Goal: Task Accomplishment & Management: Complete application form

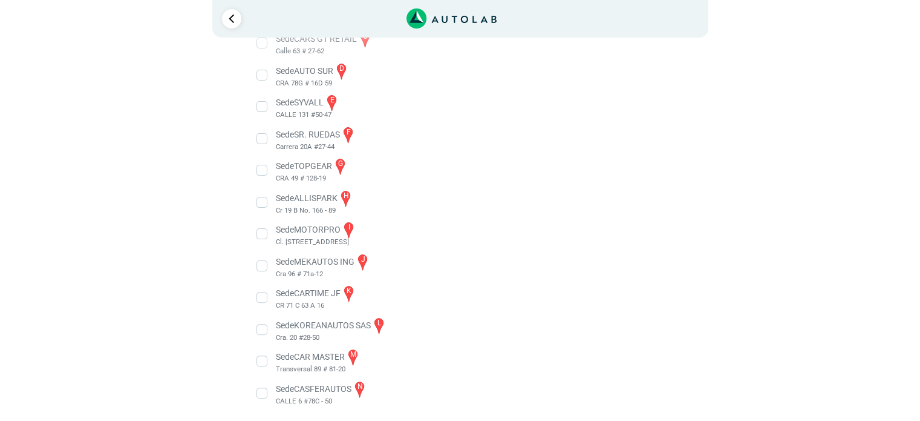
scroll to position [307, 0]
click at [265, 389] on li "Sede CASFERAUTOS n CALLE 6 #78C - 50" at bounding box center [460, 391] width 424 height 27
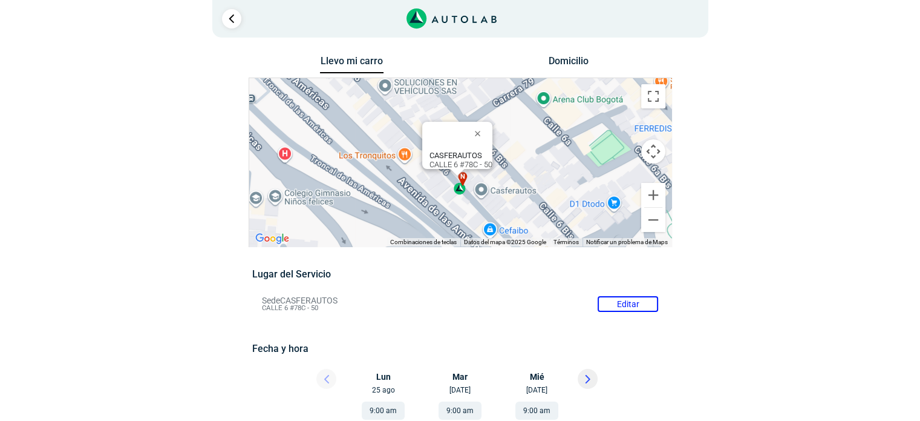
click at [460, 191] on div "n" at bounding box center [460, 183] width 14 height 23
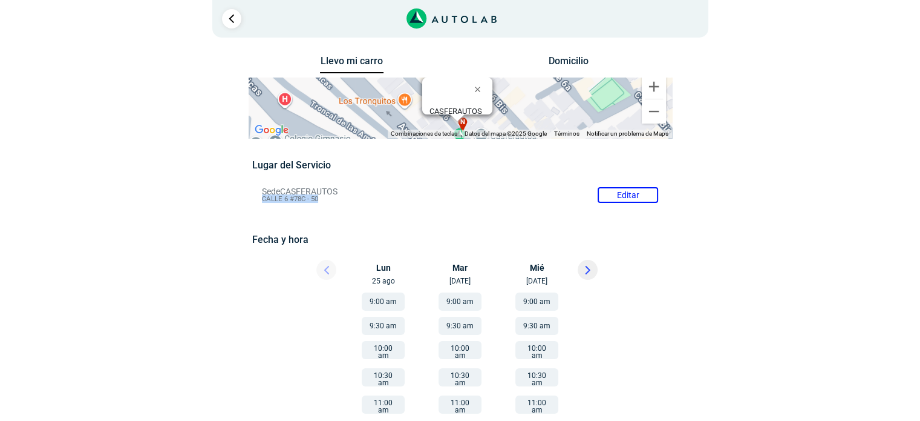
drag, startPoint x: 330, startPoint y: 198, endPoint x: 259, endPoint y: 202, distance: 70.9
click at [259, 202] on li "Sede CASFERAUTOS Editar CALLE 6 #78C - 50" at bounding box center [460, 194] width 414 height 19
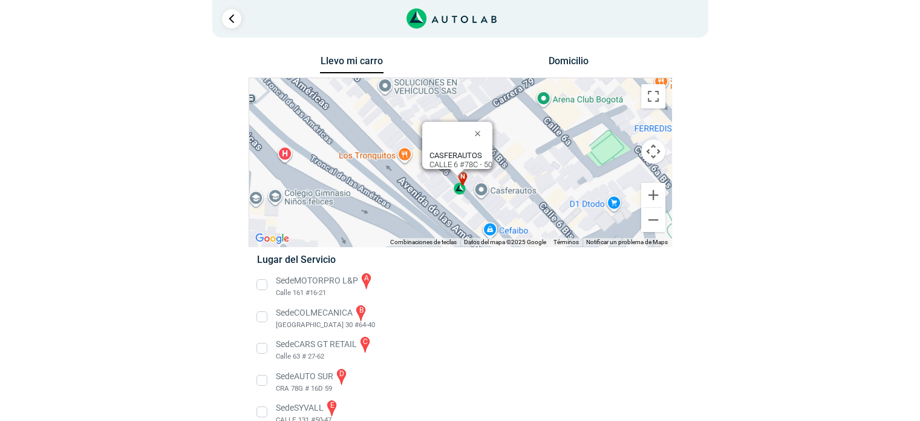
copy span "CALLE 6 #78C - 50"
drag, startPoint x: 485, startPoint y: 154, endPoint x: 423, endPoint y: 161, distance: 62.7
click at [423, 161] on div "CASFERAUTOS CALLE 6 #78C - 50" at bounding box center [457, 145] width 70 height 47
copy div "CALLE 6 #78C - 50"
